Goal: Task Accomplishment & Management: Manage account settings

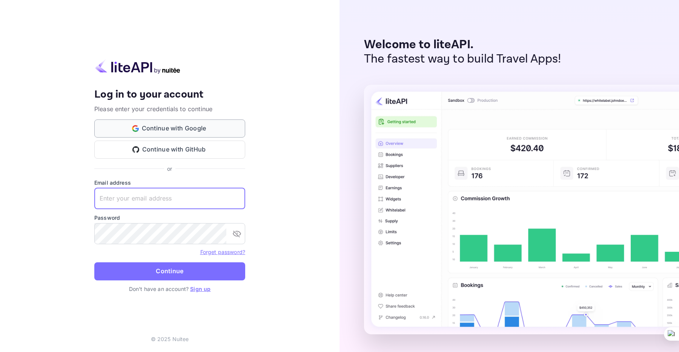
click at [192, 129] on button "Continue with Google" at bounding box center [169, 129] width 151 height 18
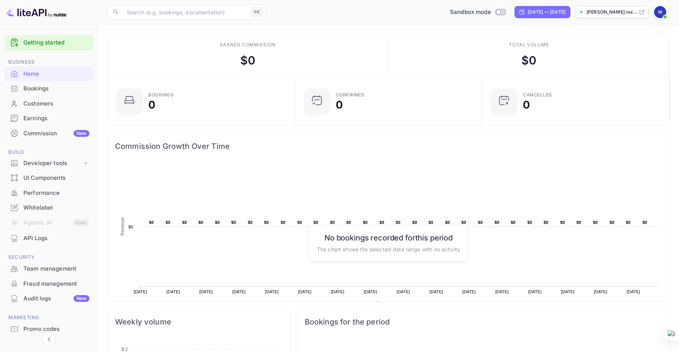
scroll to position [0, 0]
click at [51, 164] on div "Developer tools" at bounding box center [52, 163] width 58 height 9
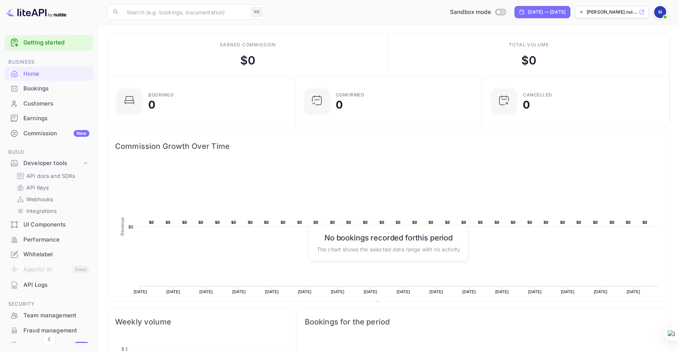
click at [46, 190] on p "API Keys" at bounding box center [37, 188] width 22 height 8
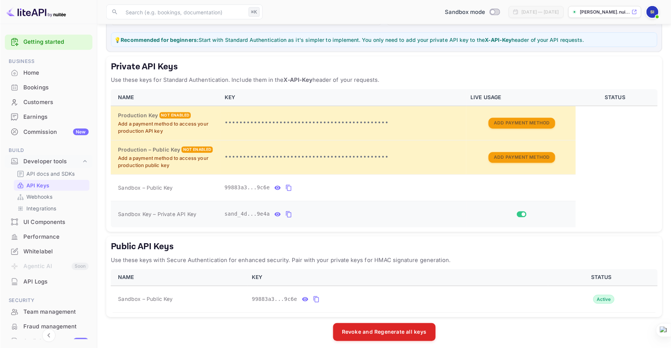
scroll to position [101, 0]
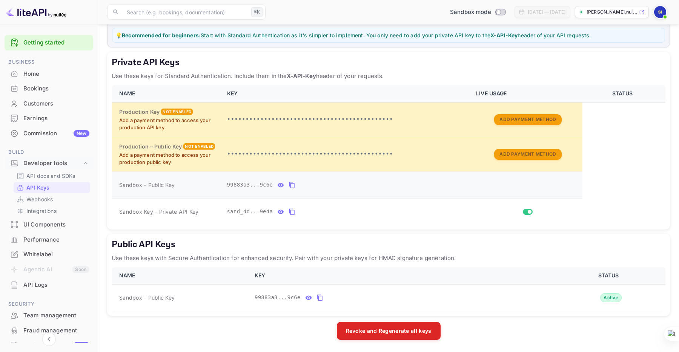
click at [291, 189] on icon "private api keys table" at bounding box center [292, 185] width 7 height 9
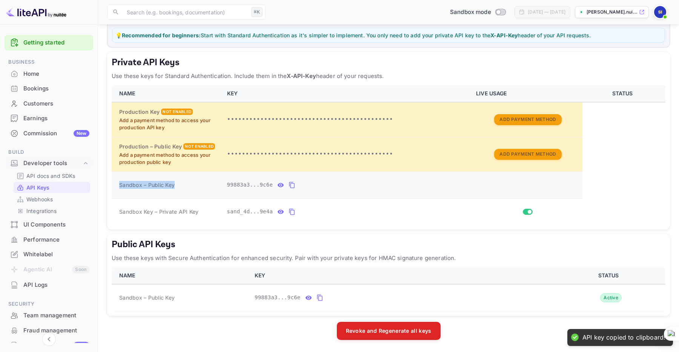
drag, startPoint x: 181, startPoint y: 185, endPoint x: 114, endPoint y: 185, distance: 66.8
click at [114, 185] on td "Sandbox – Public Key" at bounding box center [167, 185] width 111 height 27
copy span "Sandbox – Public Key"
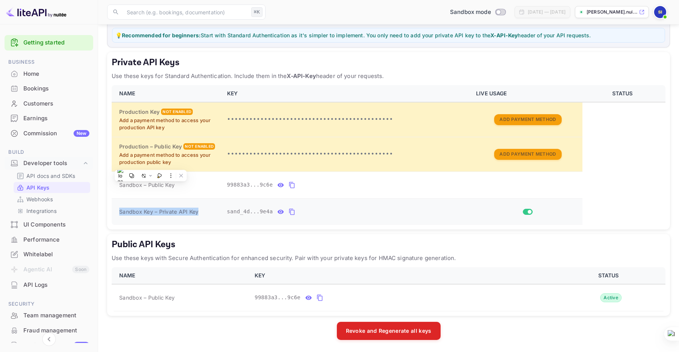
copy span "Sandbox Key – Private API Key"
drag, startPoint x: 200, startPoint y: 212, endPoint x: 114, endPoint y: 210, distance: 86.0
click at [114, 210] on td "Sandbox Key – Private API Key" at bounding box center [167, 211] width 111 height 27
click at [215, 190] on td "Sandbox – Public Key" at bounding box center [167, 185] width 111 height 27
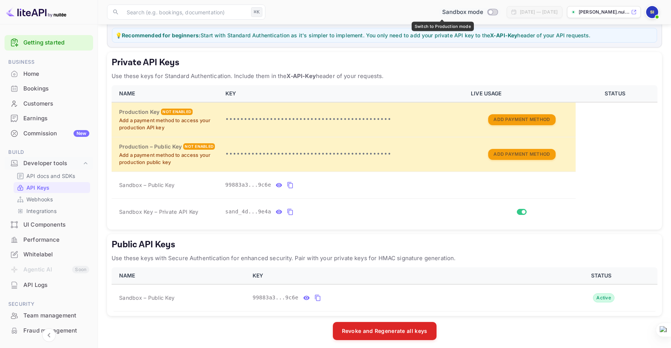
click at [483, 12] on input "Switch to Production mode" at bounding box center [490, 11] width 15 height 5
checkbox input "false"
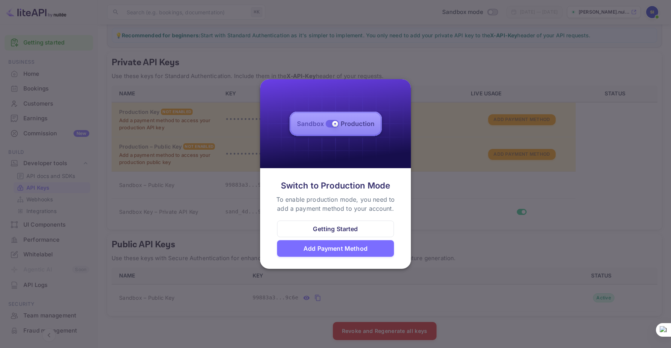
click at [363, 247] on div "Add Payment Method" at bounding box center [336, 248] width 64 height 9
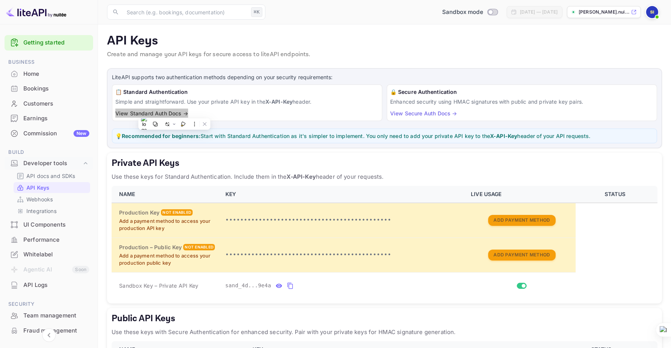
click at [612, 12] on p "[PERSON_NAME].nui..." at bounding box center [604, 12] width 51 height 7
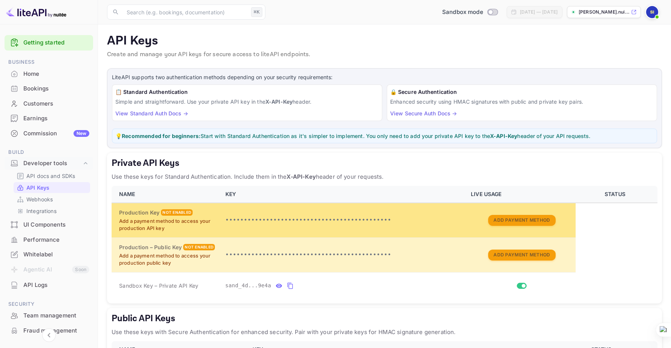
scroll to position [51, 0]
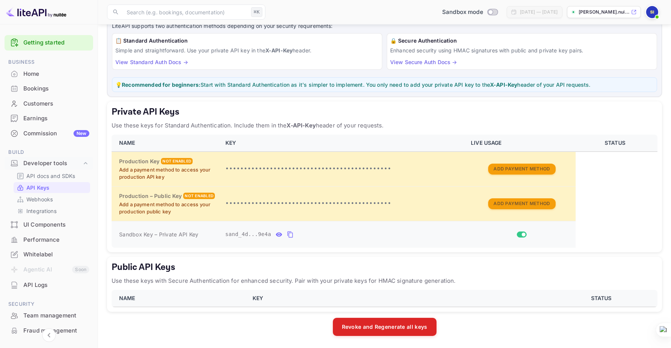
click at [290, 236] on icon "private api keys table" at bounding box center [290, 234] width 7 height 9
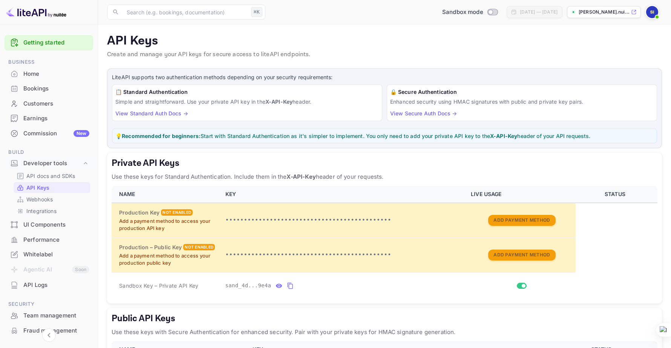
click at [44, 91] on div "Bookings" at bounding box center [56, 88] width 66 height 9
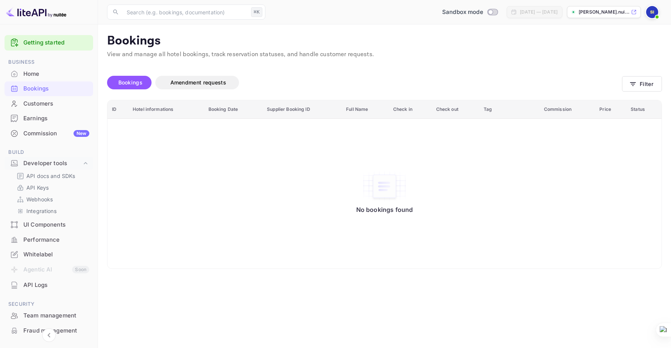
click at [47, 102] on div "Customers" at bounding box center [56, 104] width 66 height 9
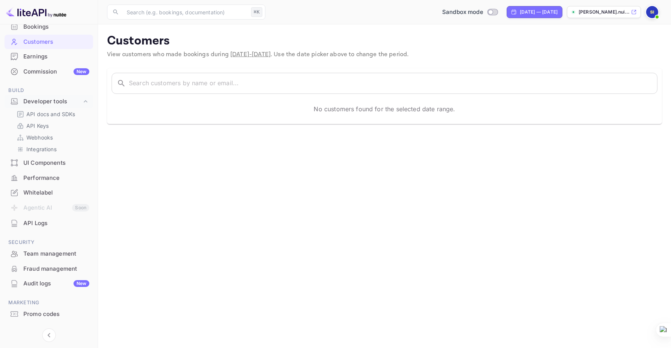
scroll to position [77, 0]
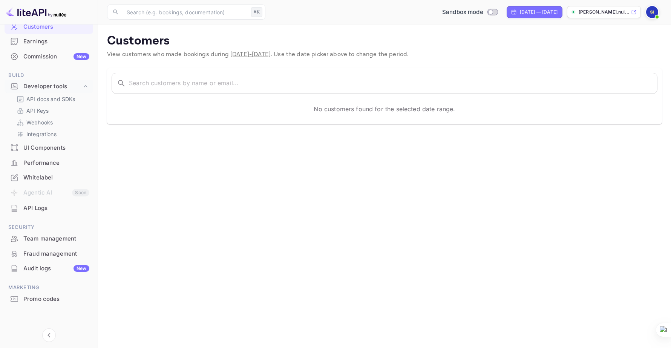
click at [33, 243] on div "Team management" at bounding box center [56, 239] width 66 height 9
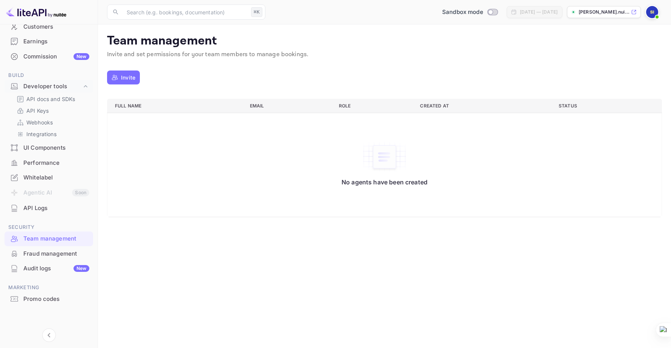
click at [21, 161] on div "Performance" at bounding box center [49, 163] width 89 height 15
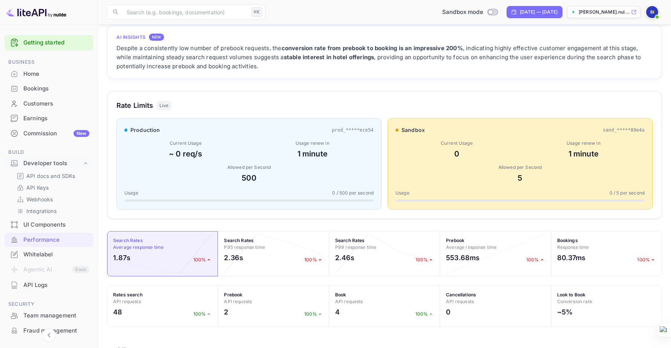
click at [46, 104] on div "Customers" at bounding box center [56, 104] width 66 height 9
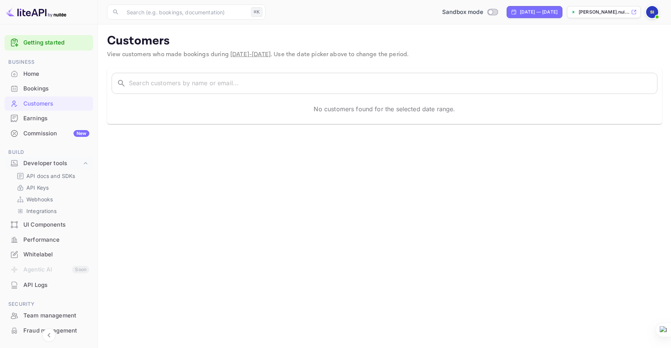
click at [42, 92] on div "Bookings" at bounding box center [56, 88] width 66 height 9
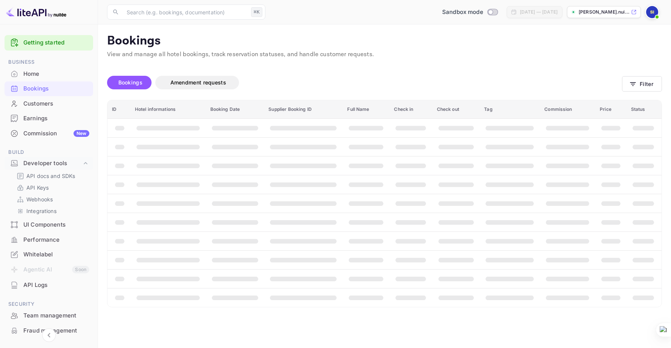
click at [44, 117] on div "Earnings" at bounding box center [56, 118] width 66 height 9
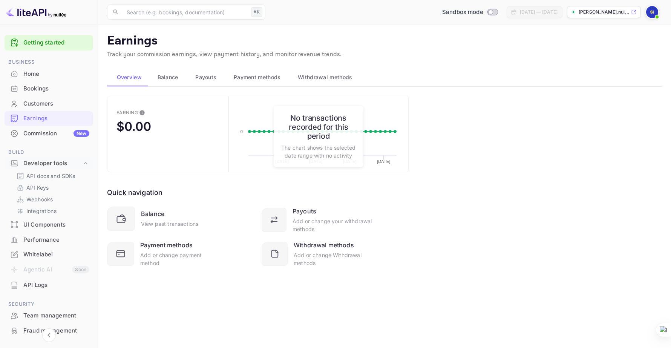
click at [38, 135] on div "Commission New" at bounding box center [56, 133] width 66 height 9
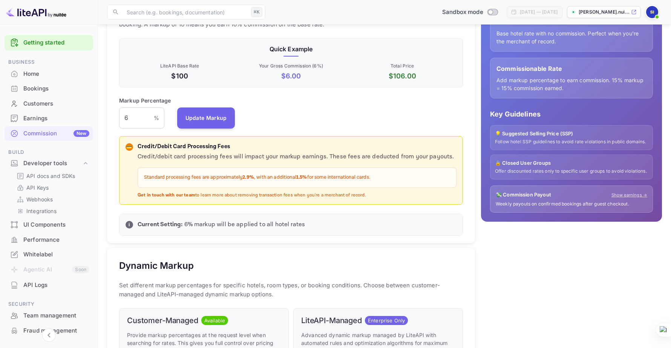
scroll to position [182, 0]
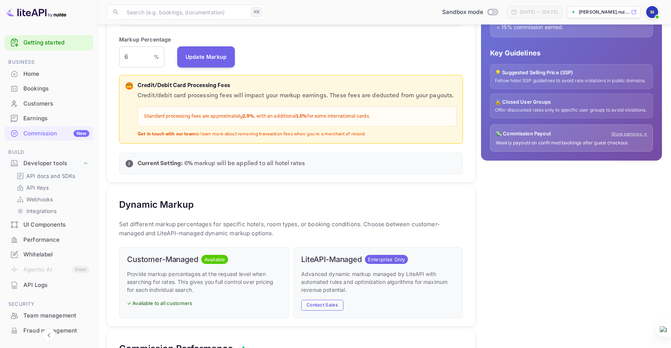
click at [43, 176] on p "API docs and SDKs" at bounding box center [50, 176] width 49 height 8
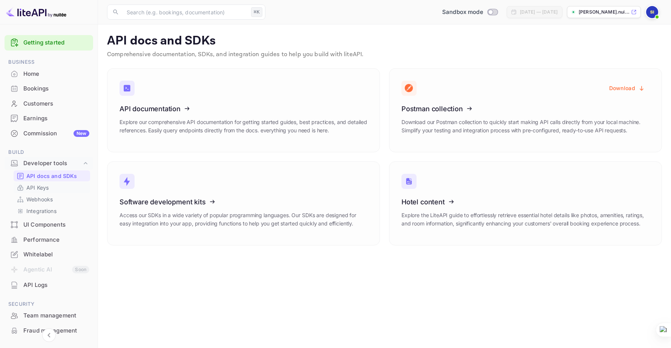
click at [46, 186] on p "API Keys" at bounding box center [37, 188] width 22 height 8
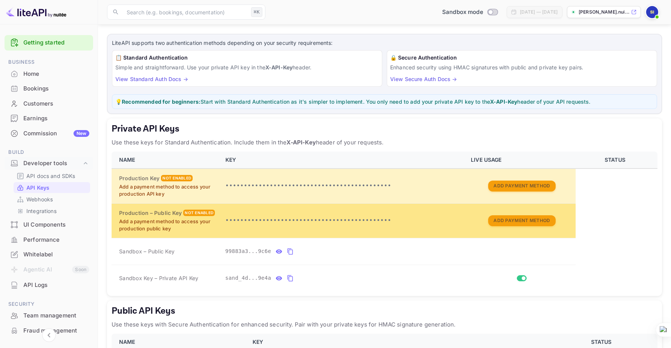
scroll to position [105, 0]
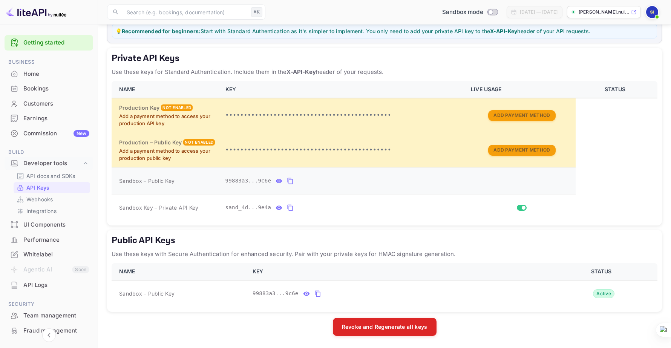
click at [291, 182] on icon "private api keys table" at bounding box center [290, 181] width 7 height 9
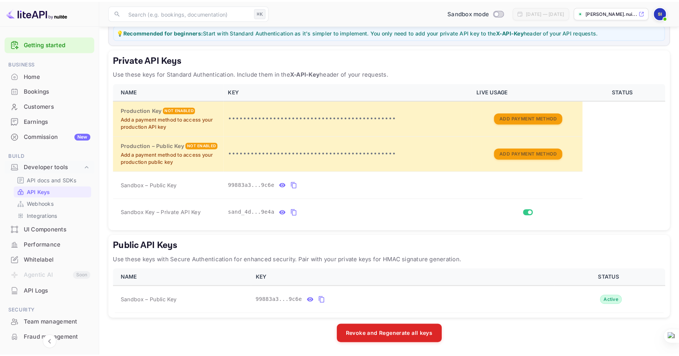
scroll to position [97, 0]
